Goal: Task Accomplishment & Management: Use online tool/utility

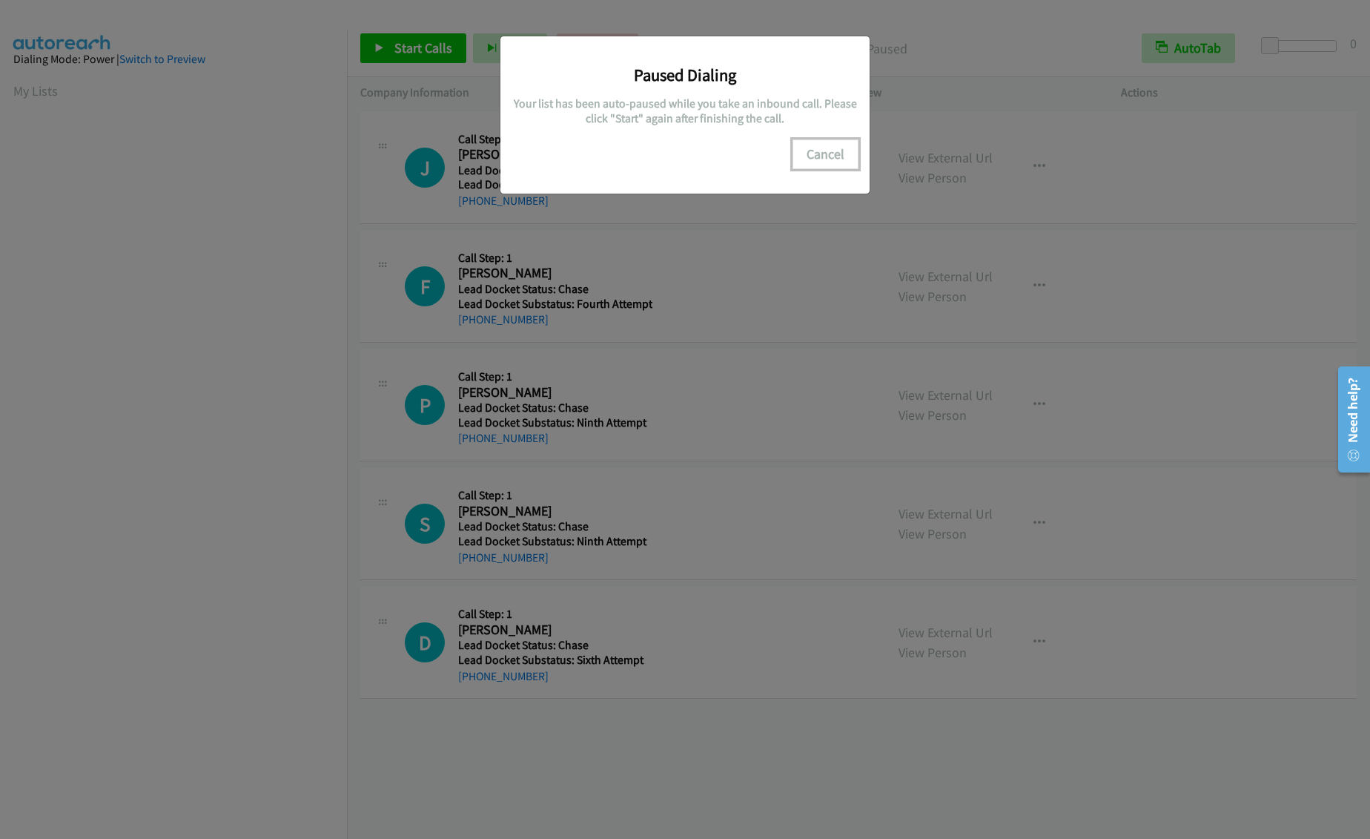
click at [824, 156] on button "Cancel" at bounding box center [826, 154] width 66 height 30
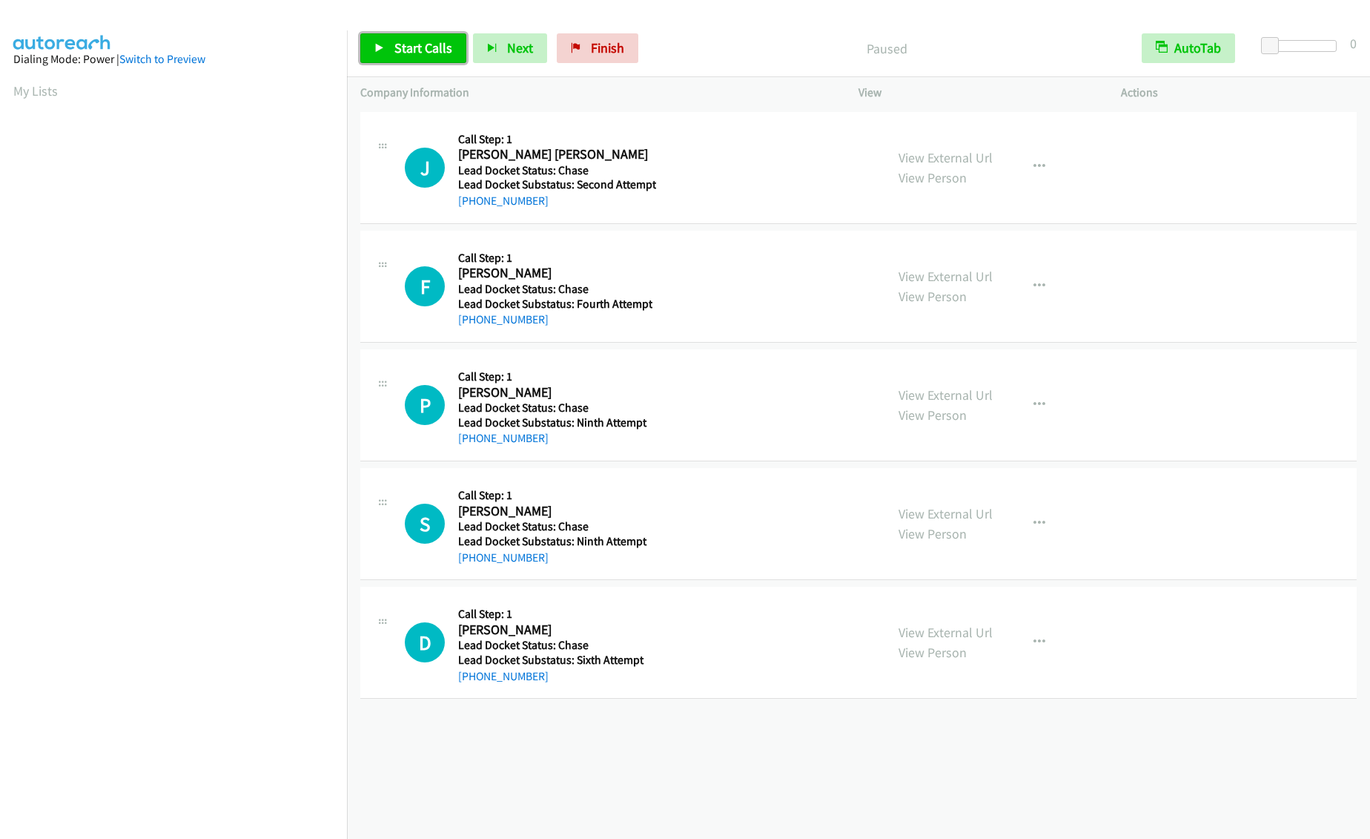
click at [401, 43] on span "Start Calls" at bounding box center [424, 47] width 58 height 17
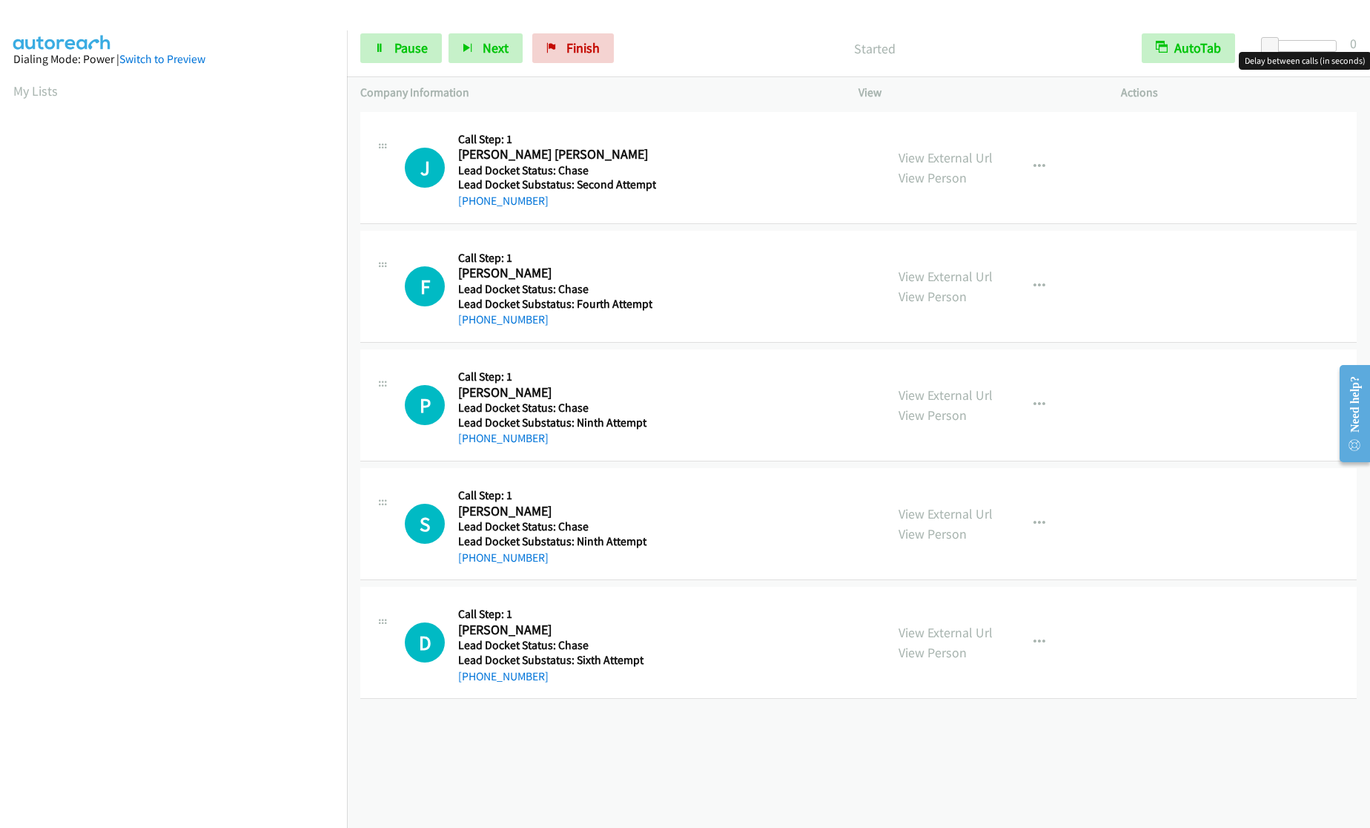
click at [1291, 47] on div at bounding box center [1303, 46] width 68 height 12
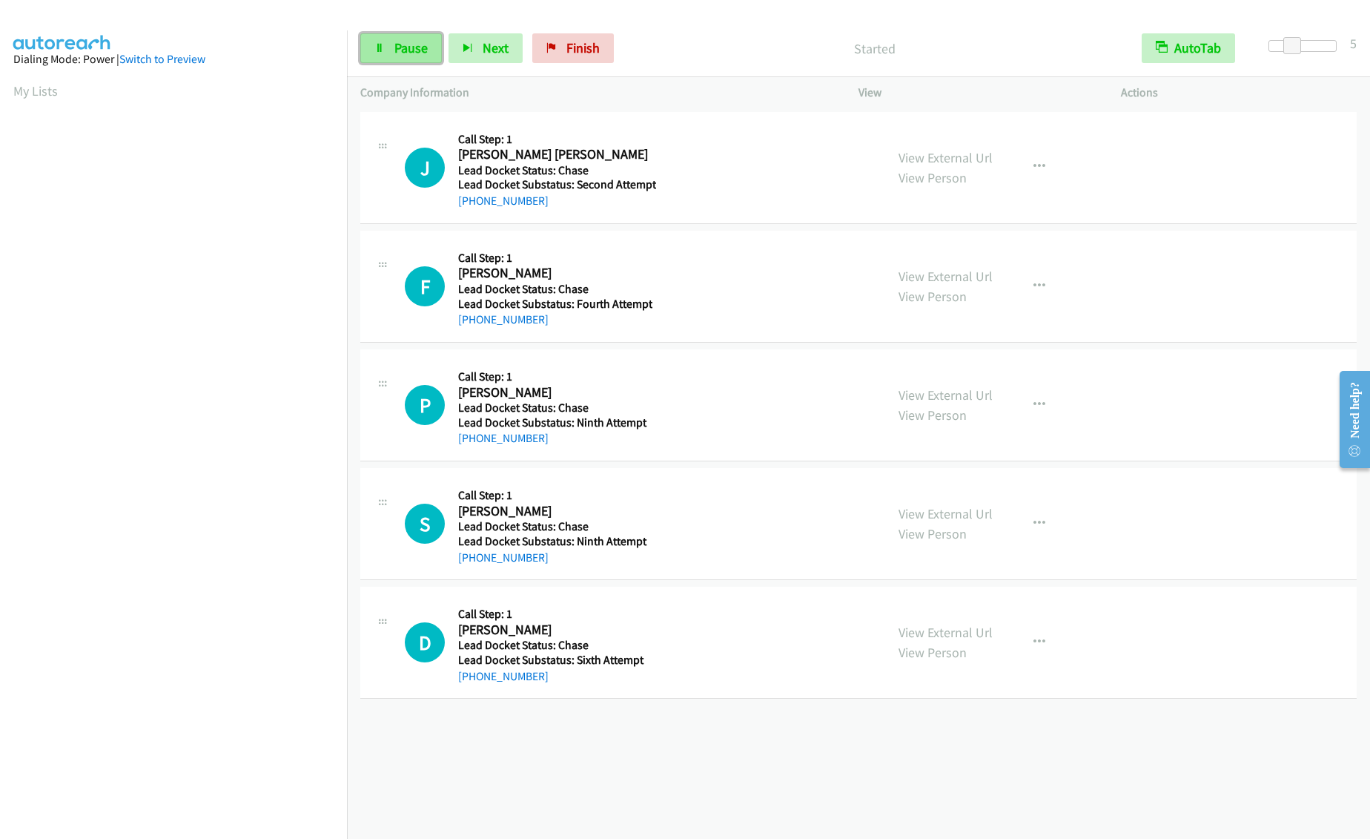
click at [392, 51] on link "Pause" at bounding box center [401, 48] width 82 height 30
click at [420, 53] on span "Start Calls" at bounding box center [424, 47] width 58 height 17
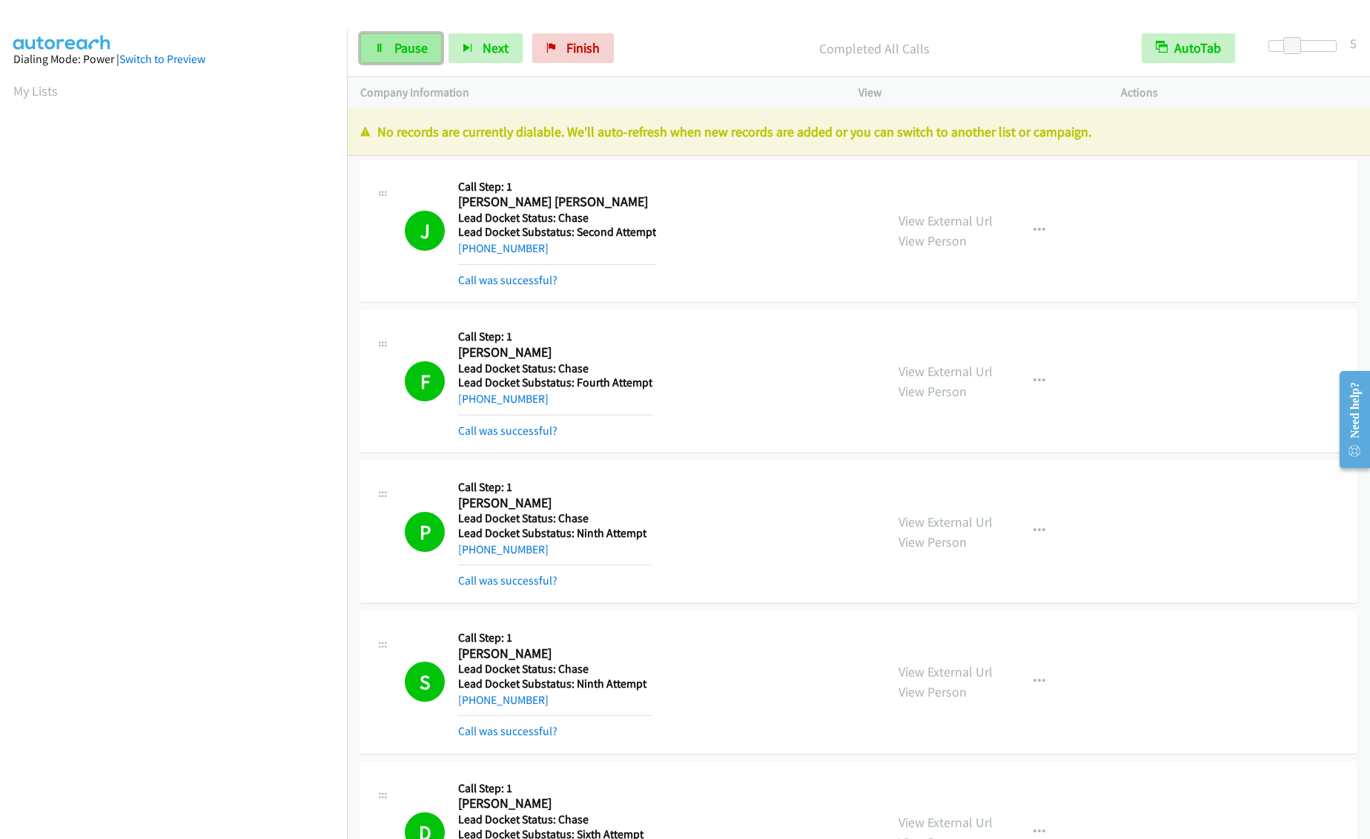
click at [383, 55] on link "Pause" at bounding box center [401, 48] width 82 height 30
click at [390, 60] on link "Start Calls" at bounding box center [413, 48] width 106 height 30
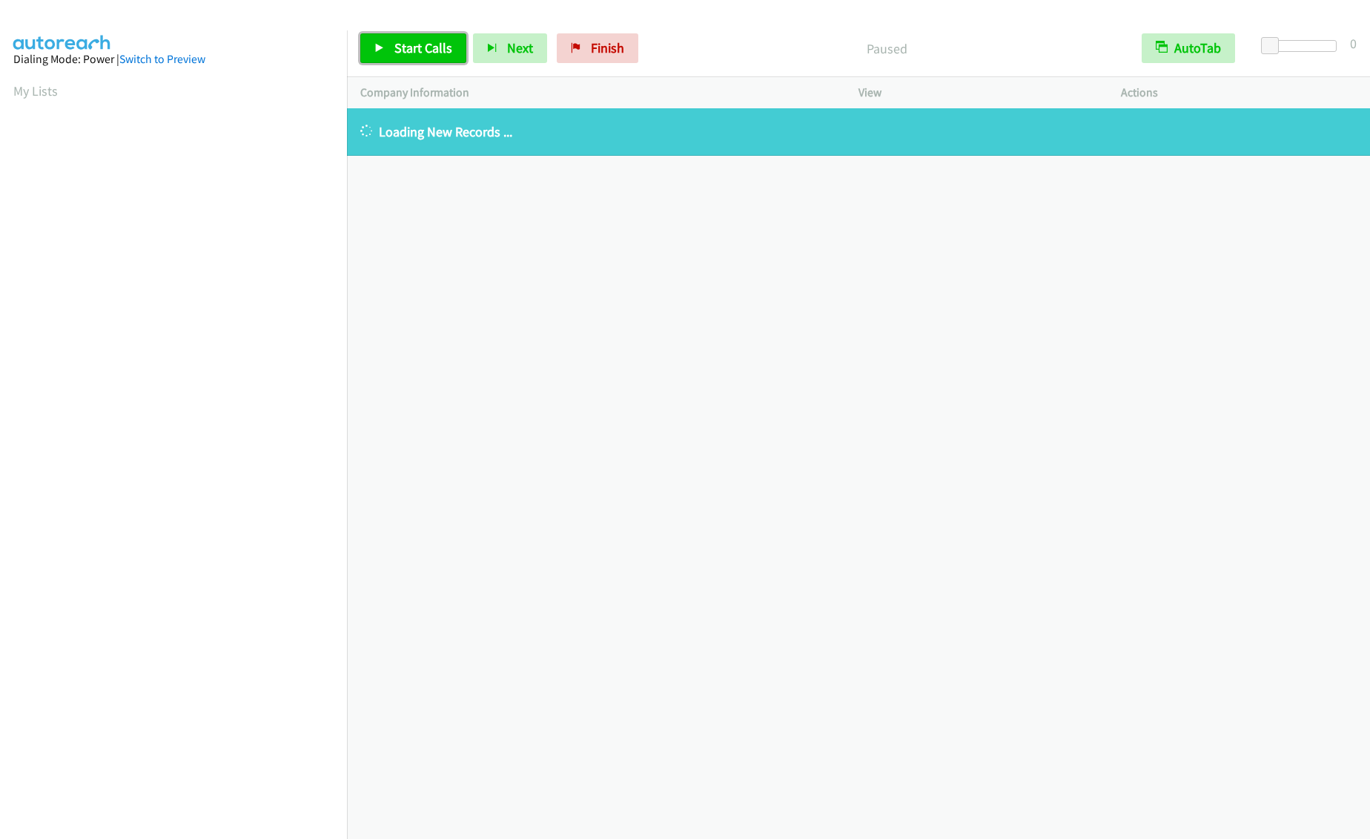
click at [409, 56] on span "Start Calls" at bounding box center [424, 47] width 58 height 17
click at [558, 48] on link "Finish" at bounding box center [573, 48] width 82 height 30
click at [432, 52] on span "Start Calls" at bounding box center [424, 47] width 58 height 17
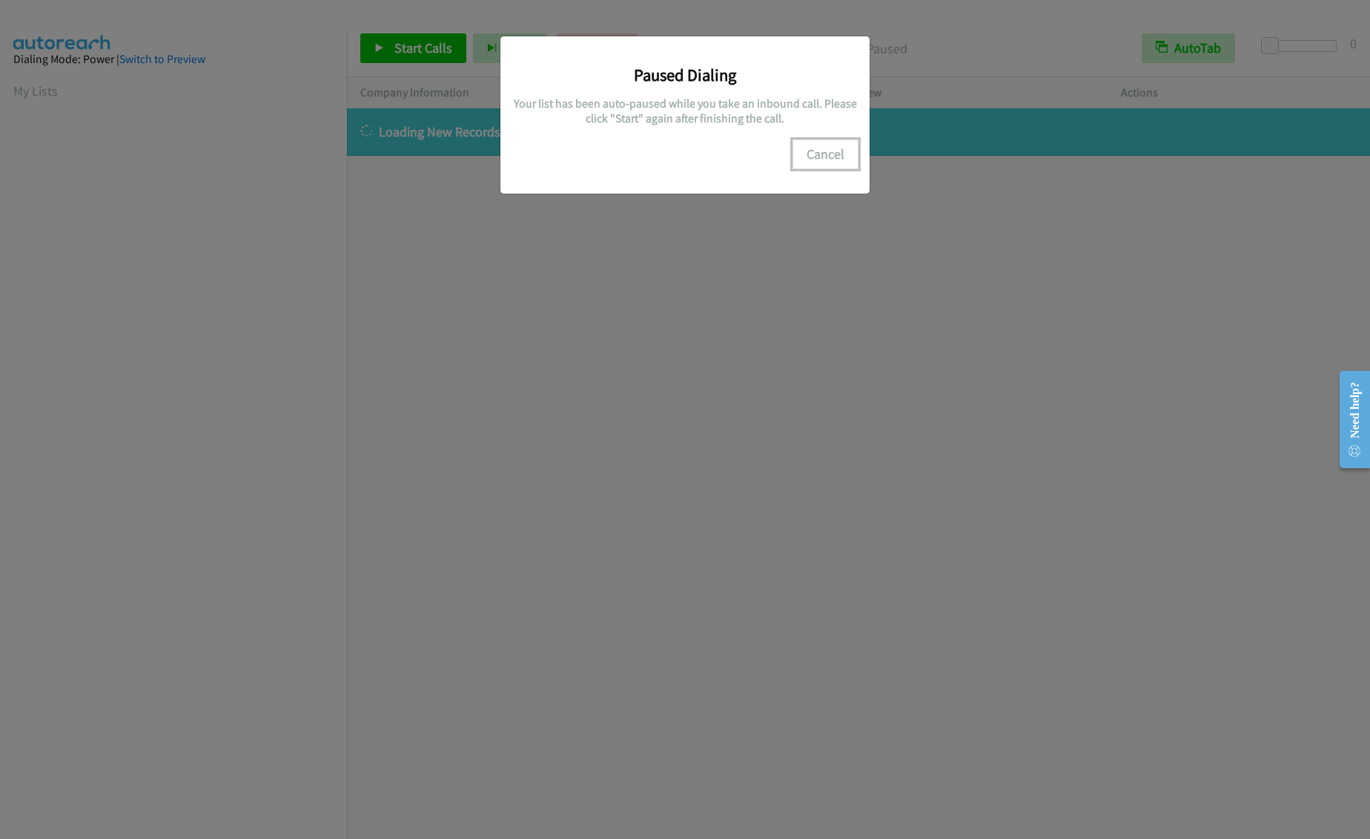
click at [834, 145] on button "Cancel" at bounding box center [826, 154] width 66 height 30
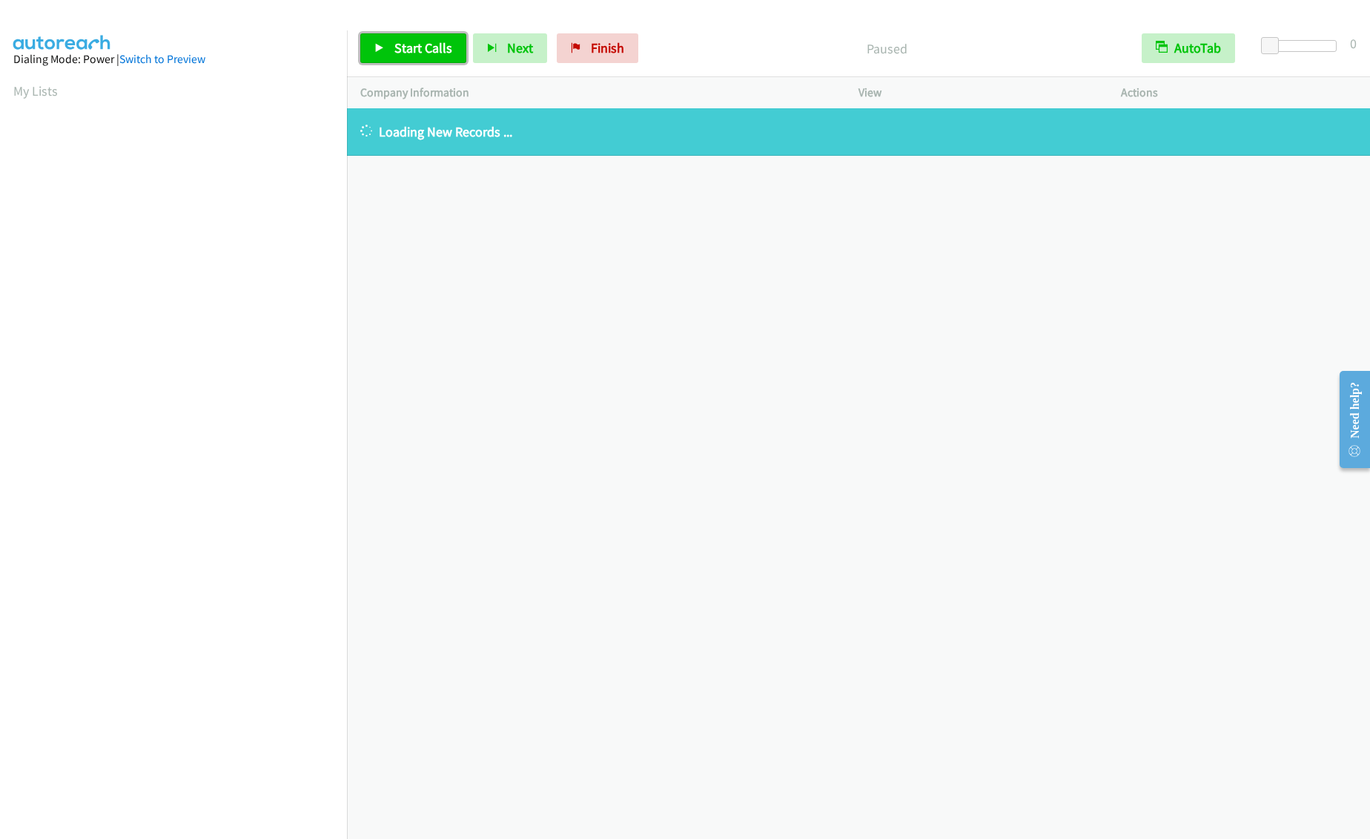
click at [415, 45] on span "Start Calls" at bounding box center [424, 47] width 58 height 17
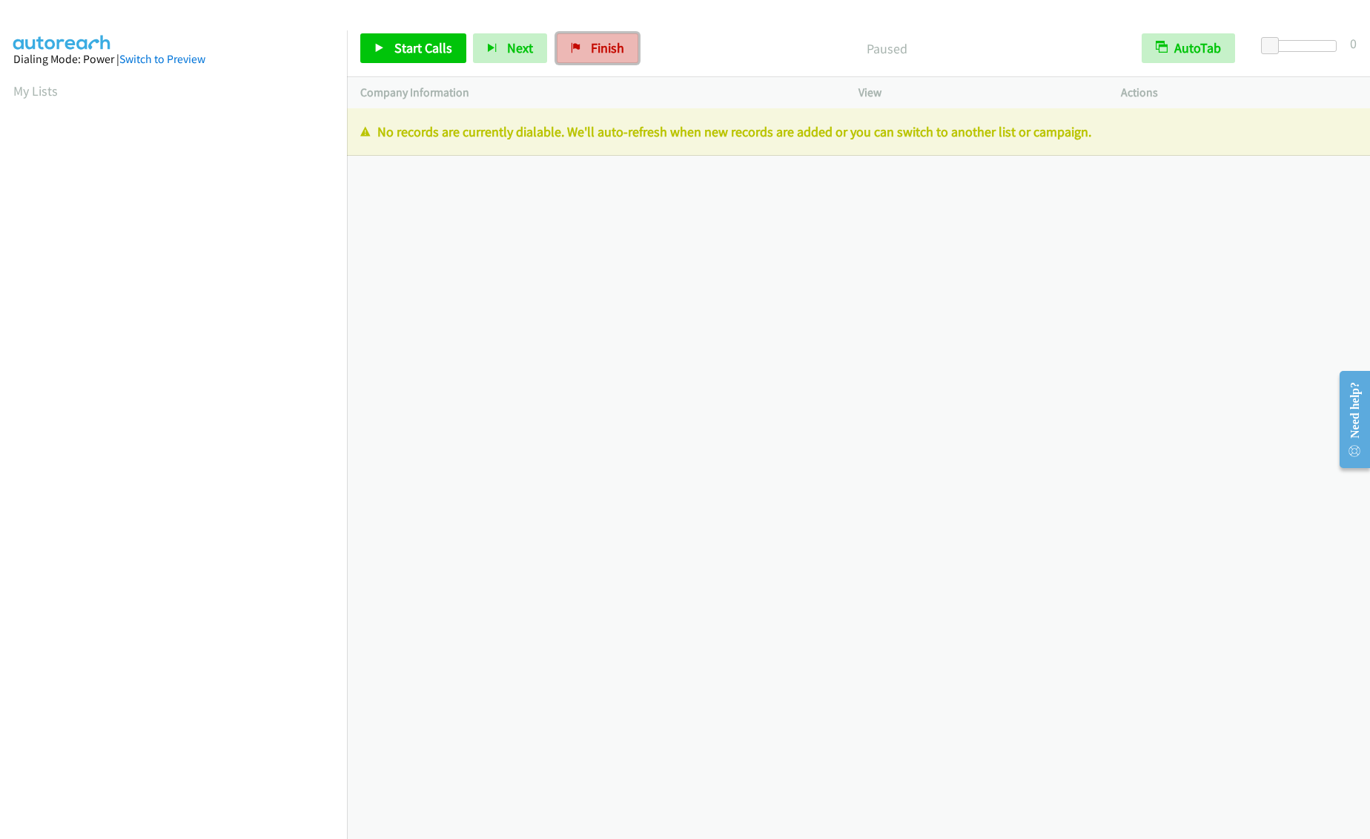
click at [623, 59] on link "Finish" at bounding box center [598, 48] width 82 height 30
click at [413, 56] on span "Start Calls" at bounding box center [424, 47] width 58 height 17
